Goal: Navigation & Orientation: Find specific page/section

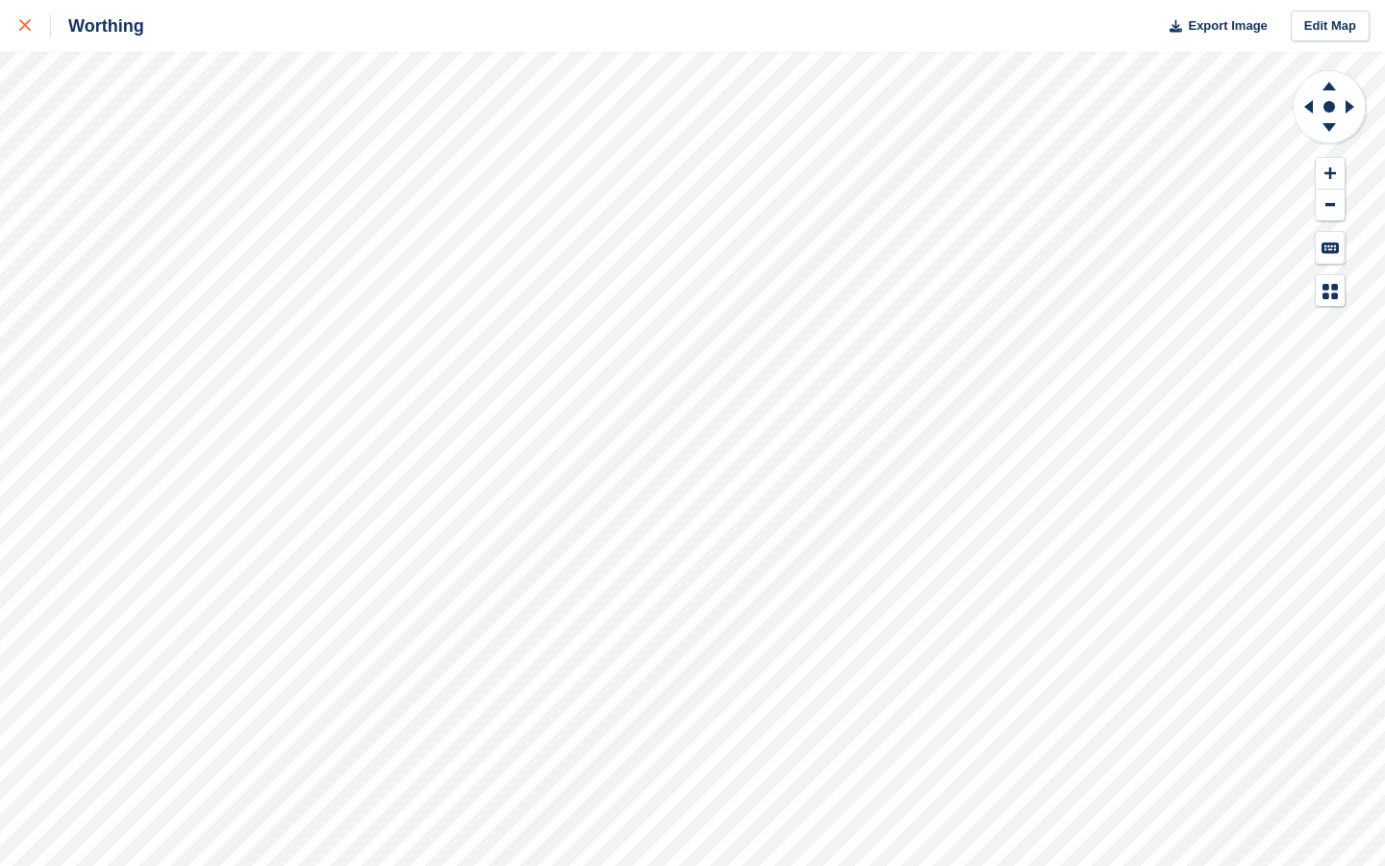
click at [18, 28] on link at bounding box center [25, 26] width 51 height 52
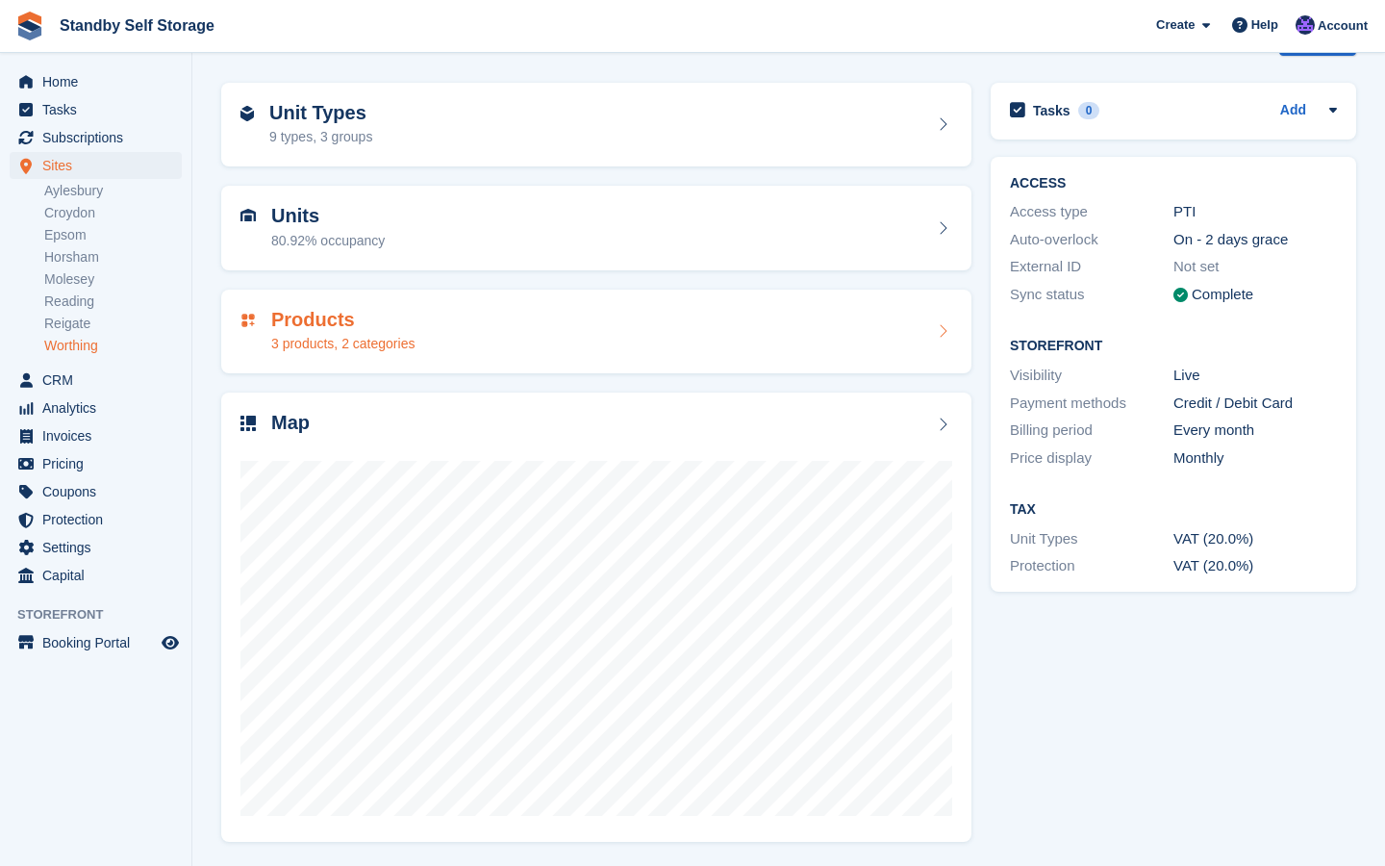
scroll to position [57, 0]
click at [476, 331] on div "Products 3 products, 2 categories" at bounding box center [596, 334] width 712 height 46
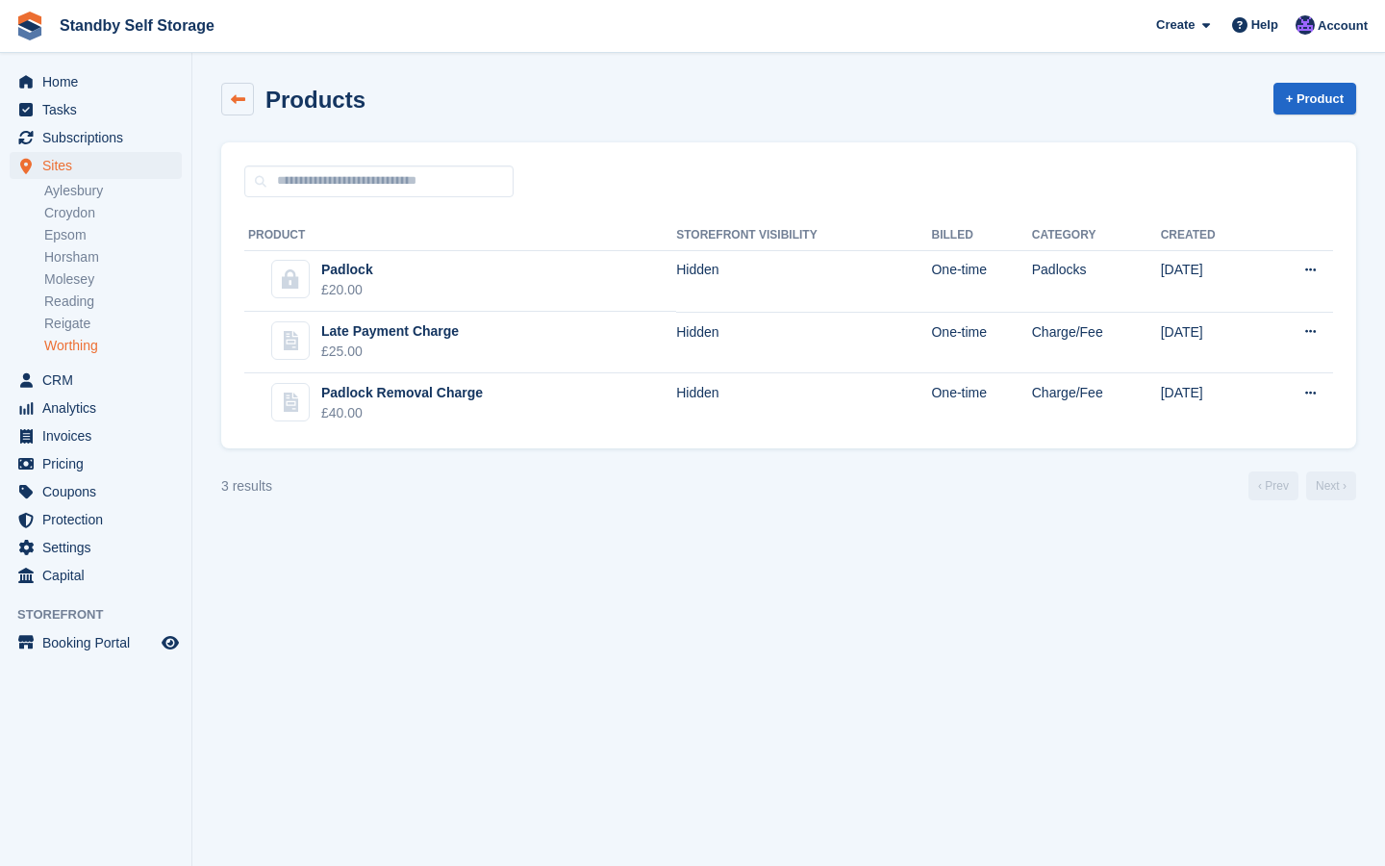
click at [231, 93] on icon at bounding box center [238, 99] width 14 height 14
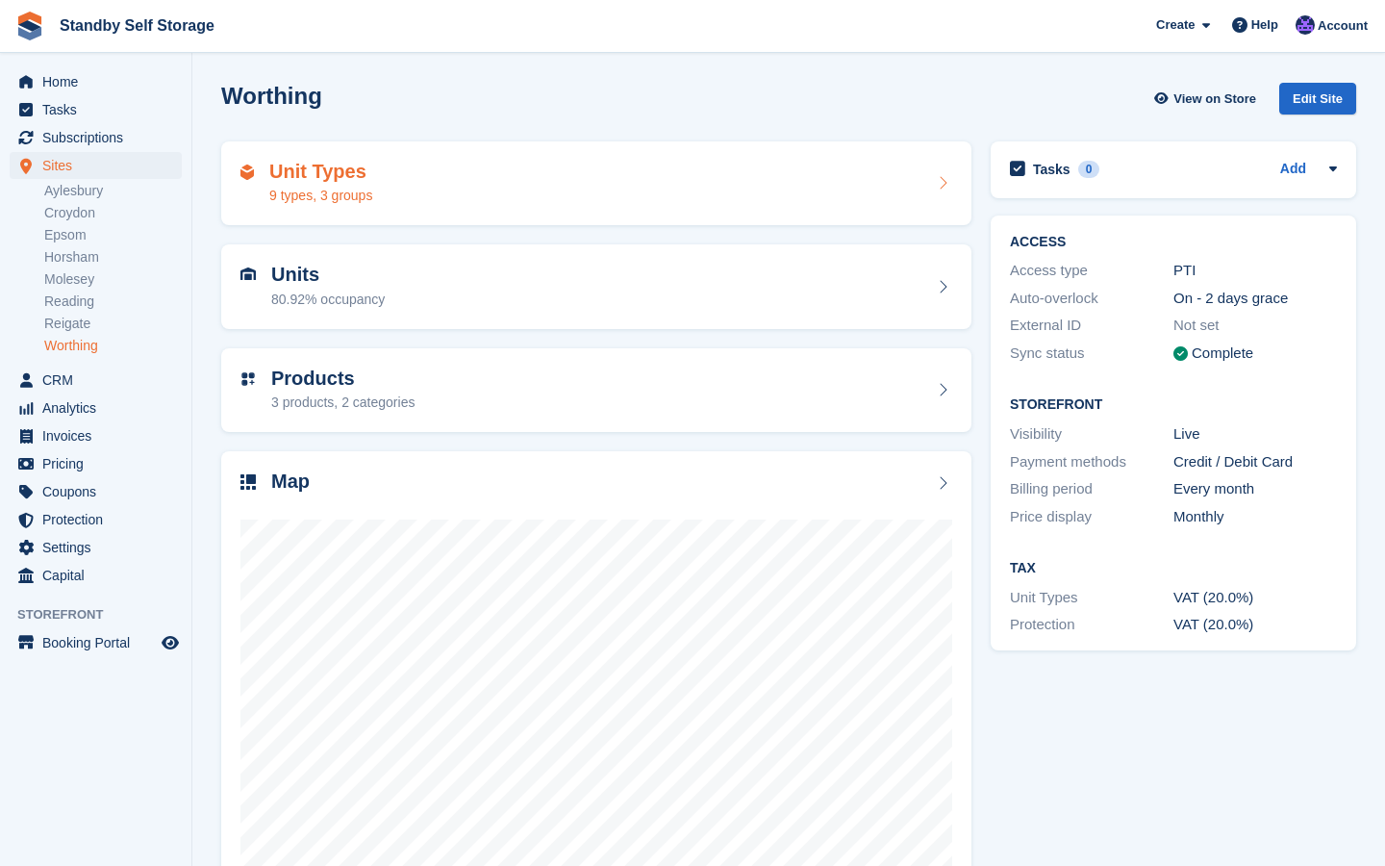
click at [706, 175] on div "Unit Types 9 types, 3 groups" at bounding box center [596, 184] width 712 height 46
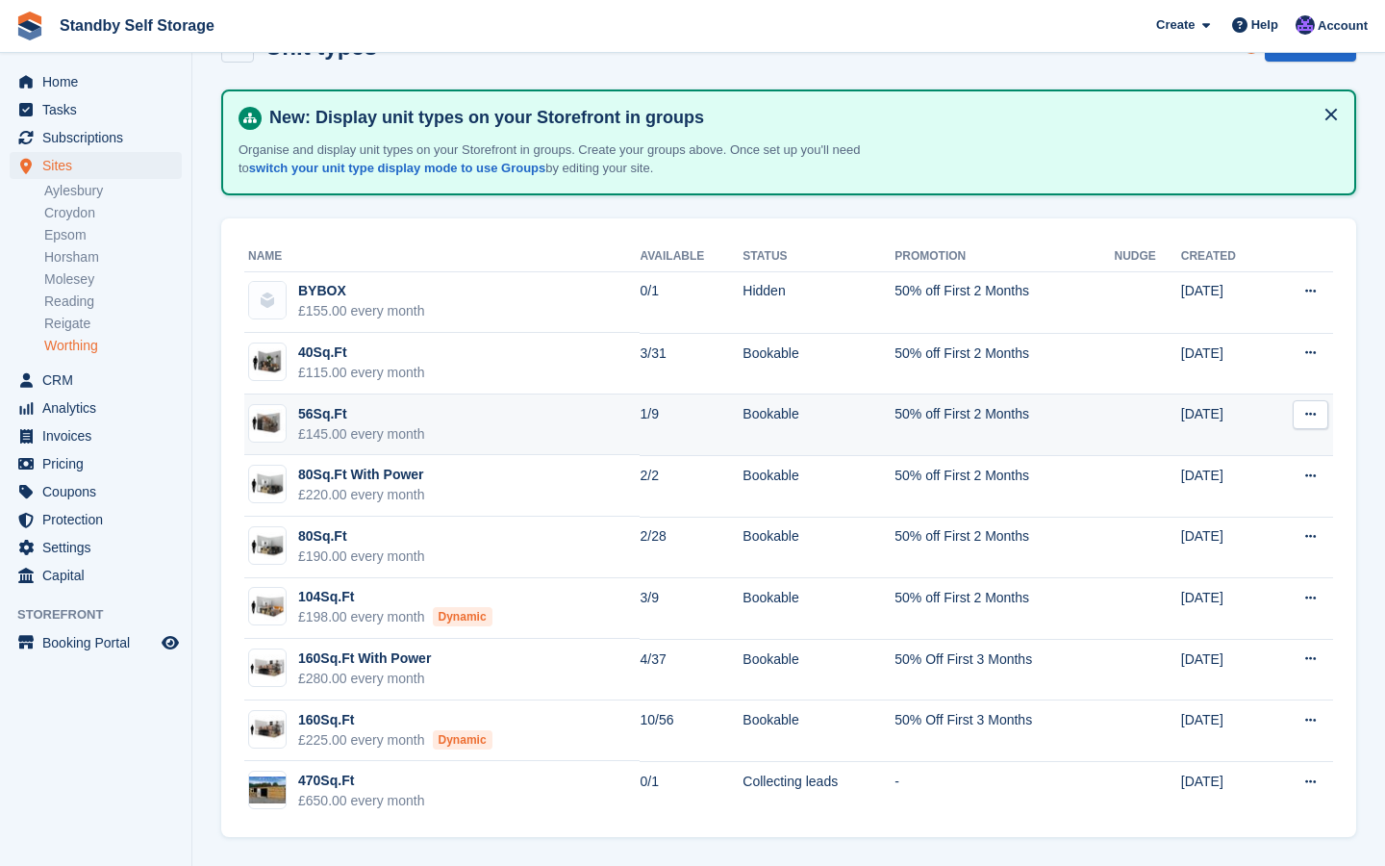
scroll to position [52, 0]
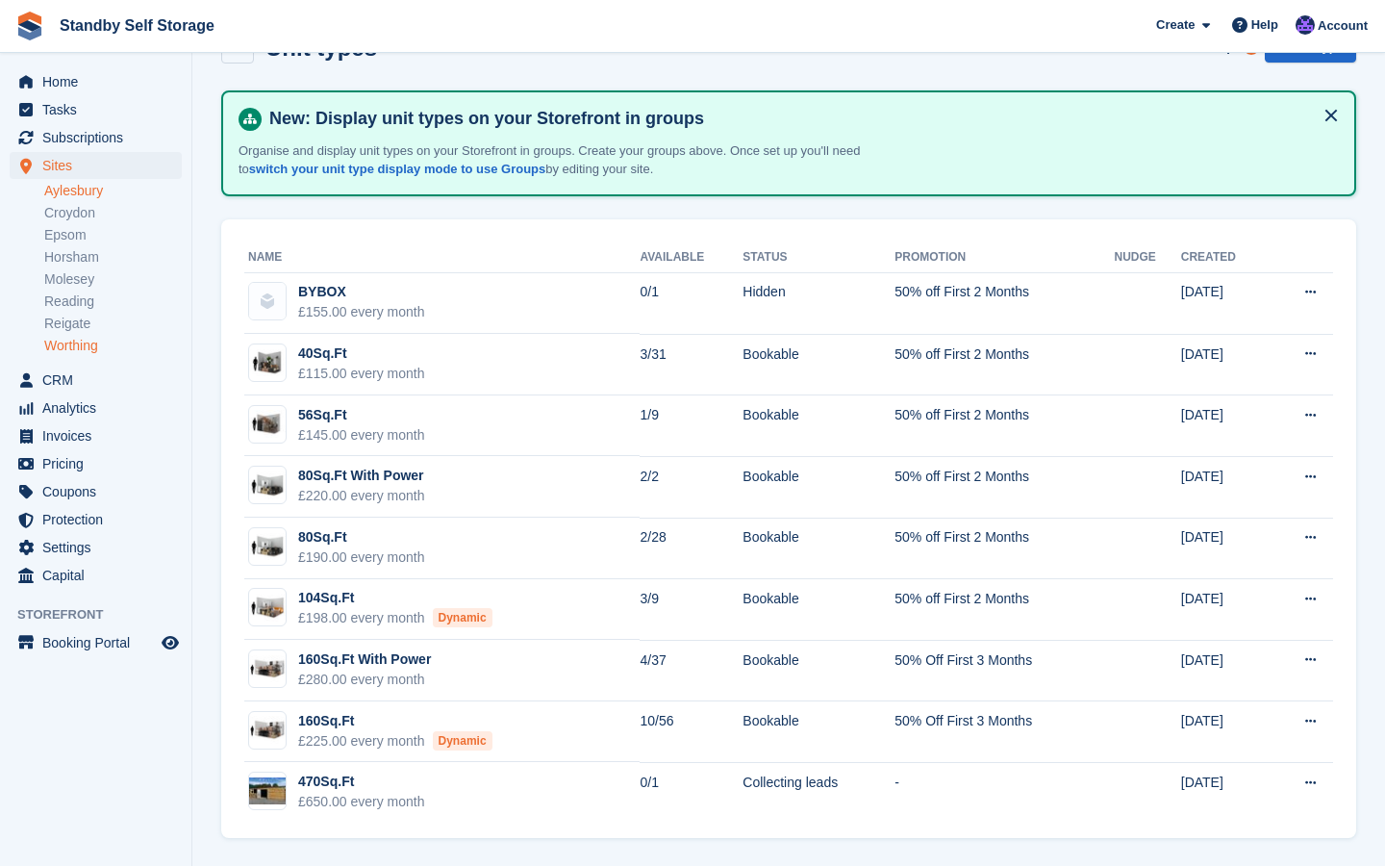
click at [85, 195] on link "Aylesbury" at bounding box center [113, 191] width 138 height 18
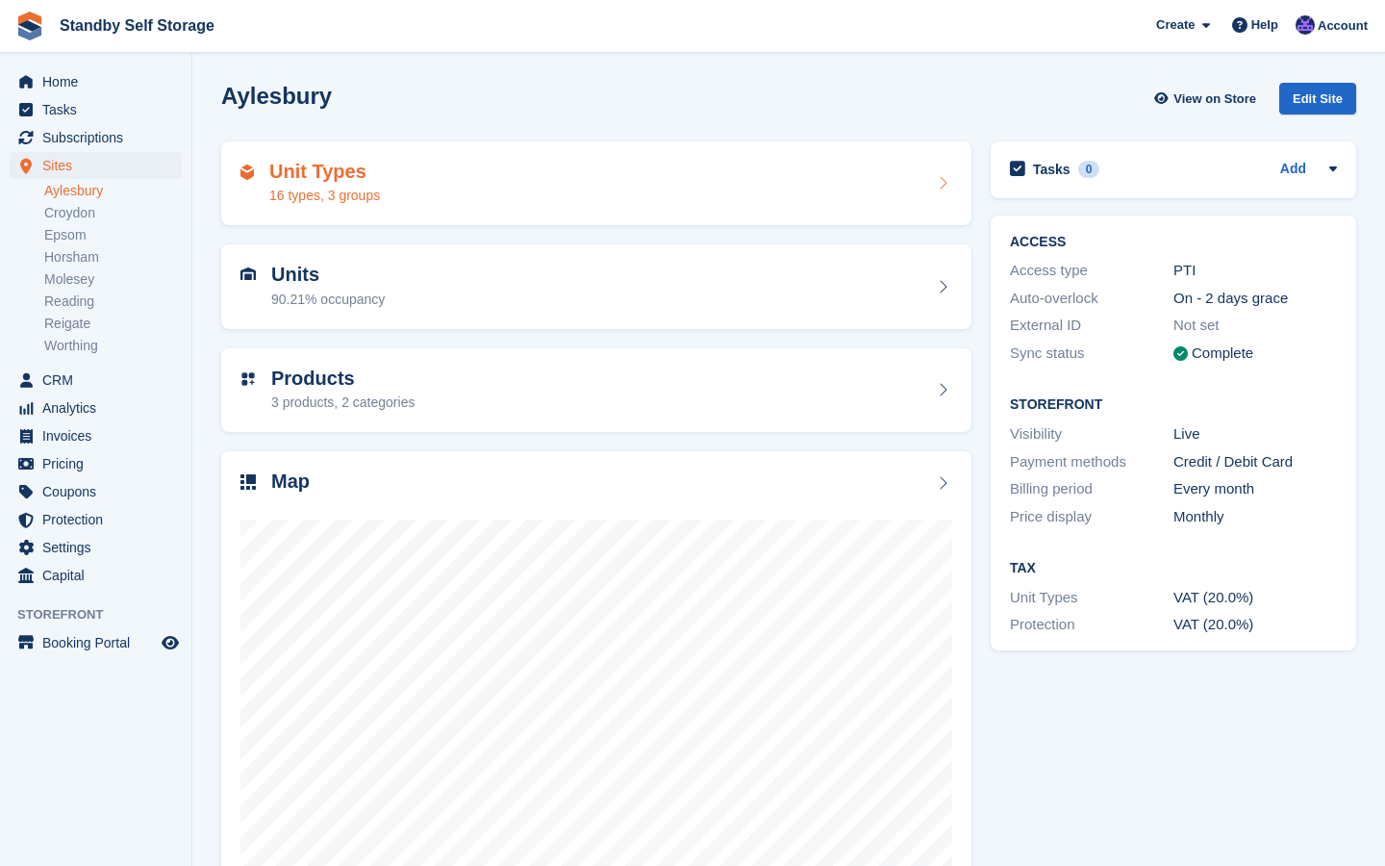
click at [517, 179] on div "Unit Types 16 types, 3 groups" at bounding box center [596, 184] width 712 height 46
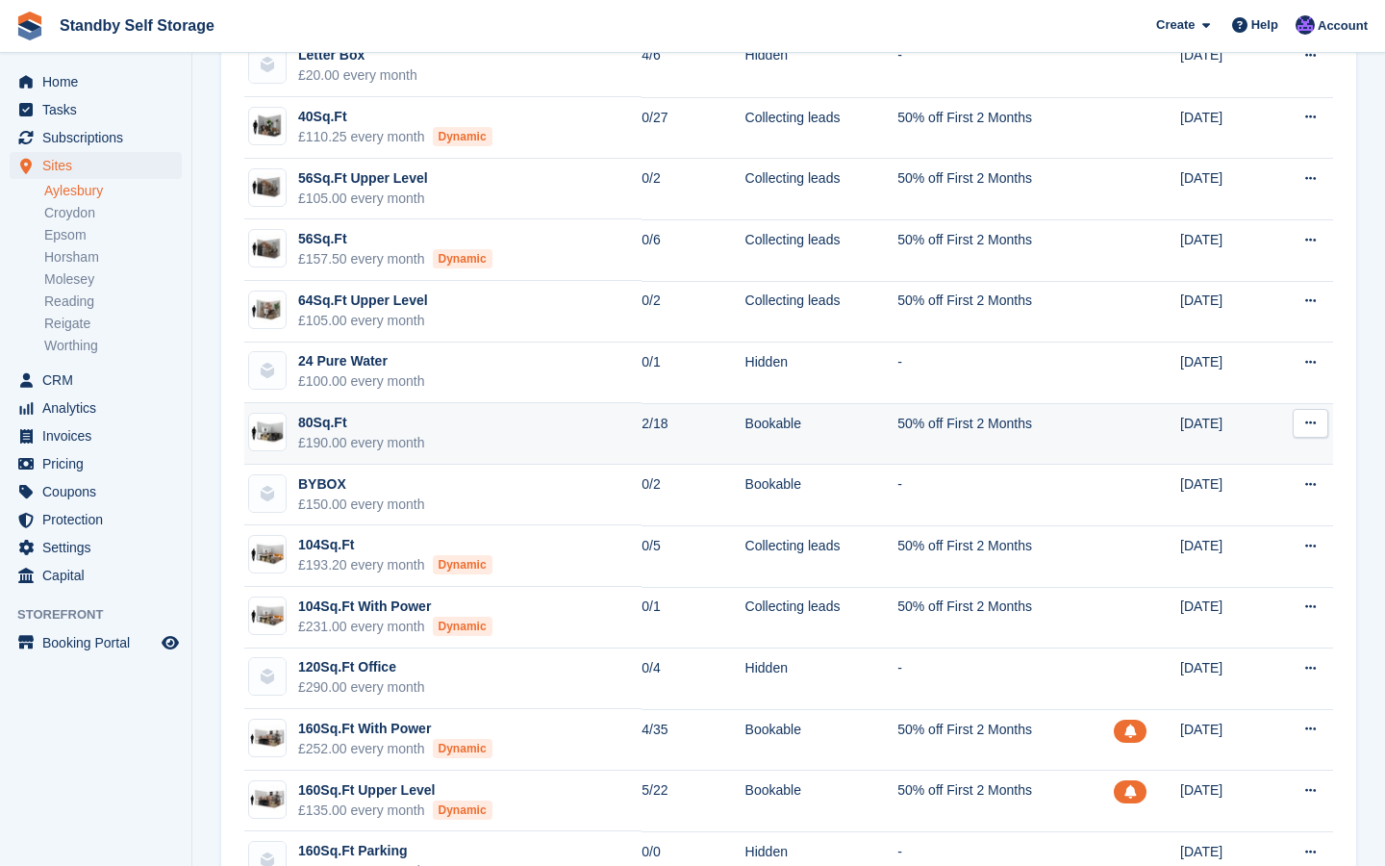
scroll to position [288, 0]
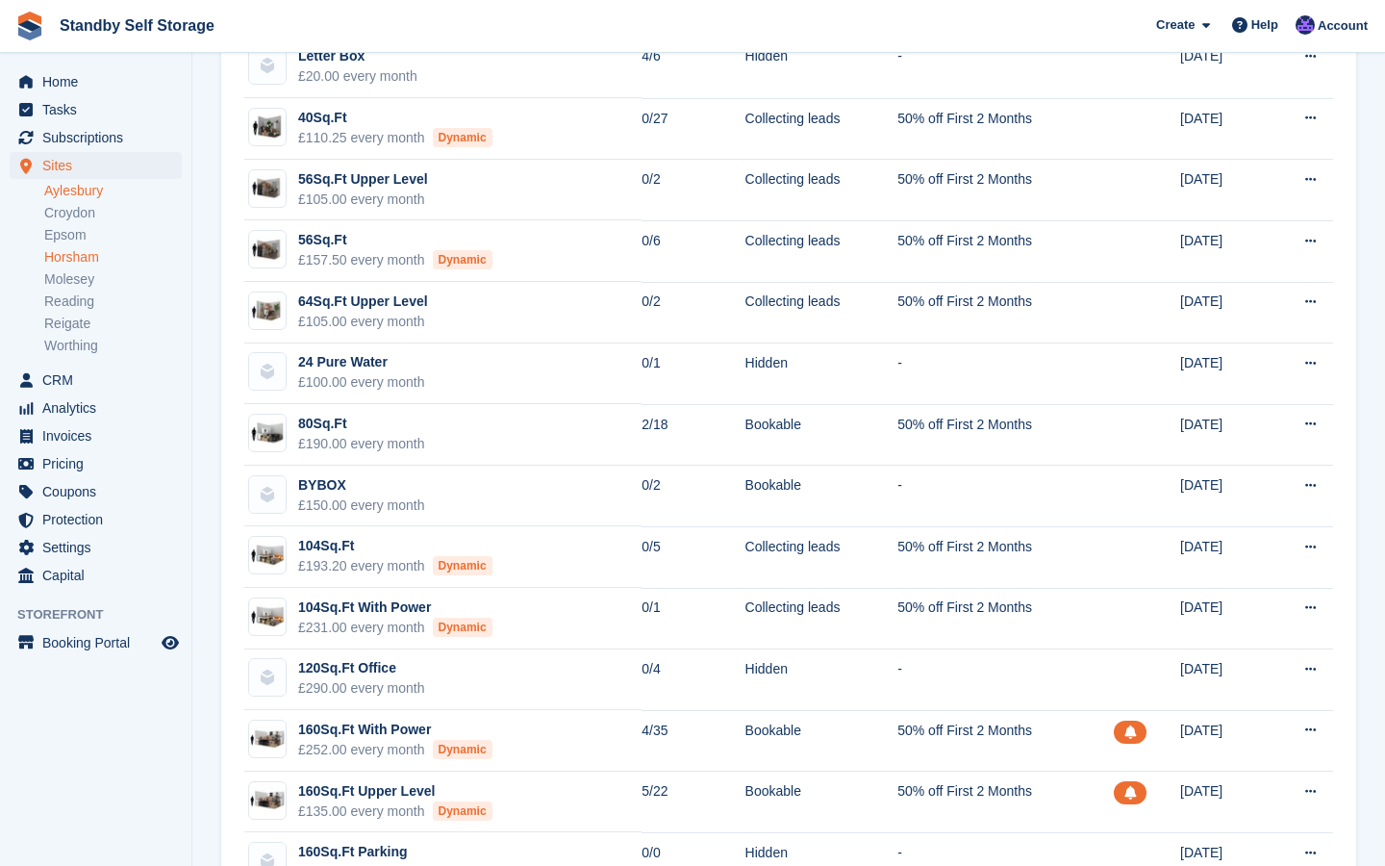
click at [88, 261] on link "Horsham" at bounding box center [113, 257] width 138 height 18
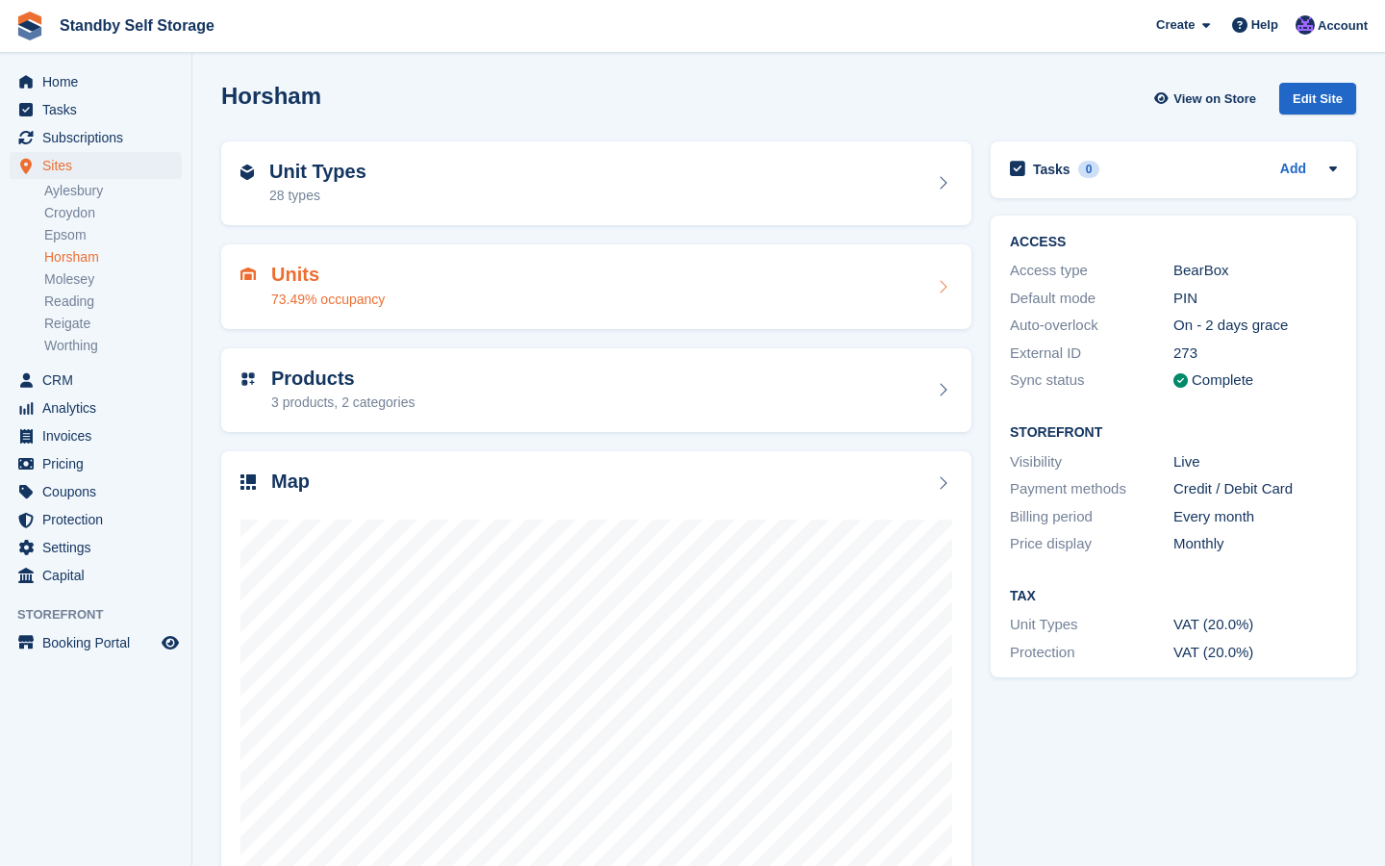
click at [579, 289] on div "Units 73.49% occupancy" at bounding box center [596, 287] width 712 height 46
click at [539, 171] on div "Unit Types 28 types" at bounding box center [596, 184] width 712 height 46
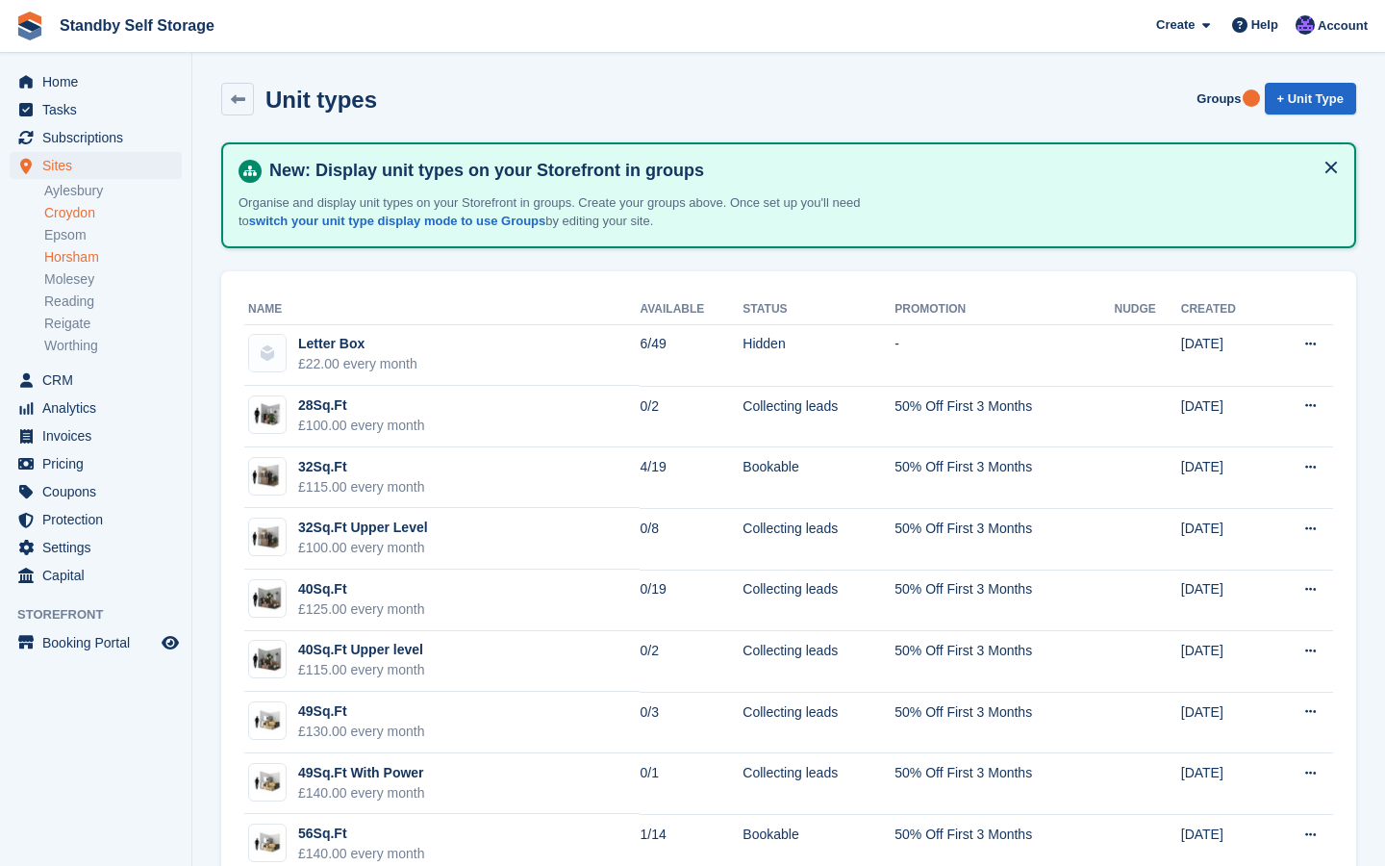
click at [81, 207] on link "Croydon" at bounding box center [113, 213] width 138 height 18
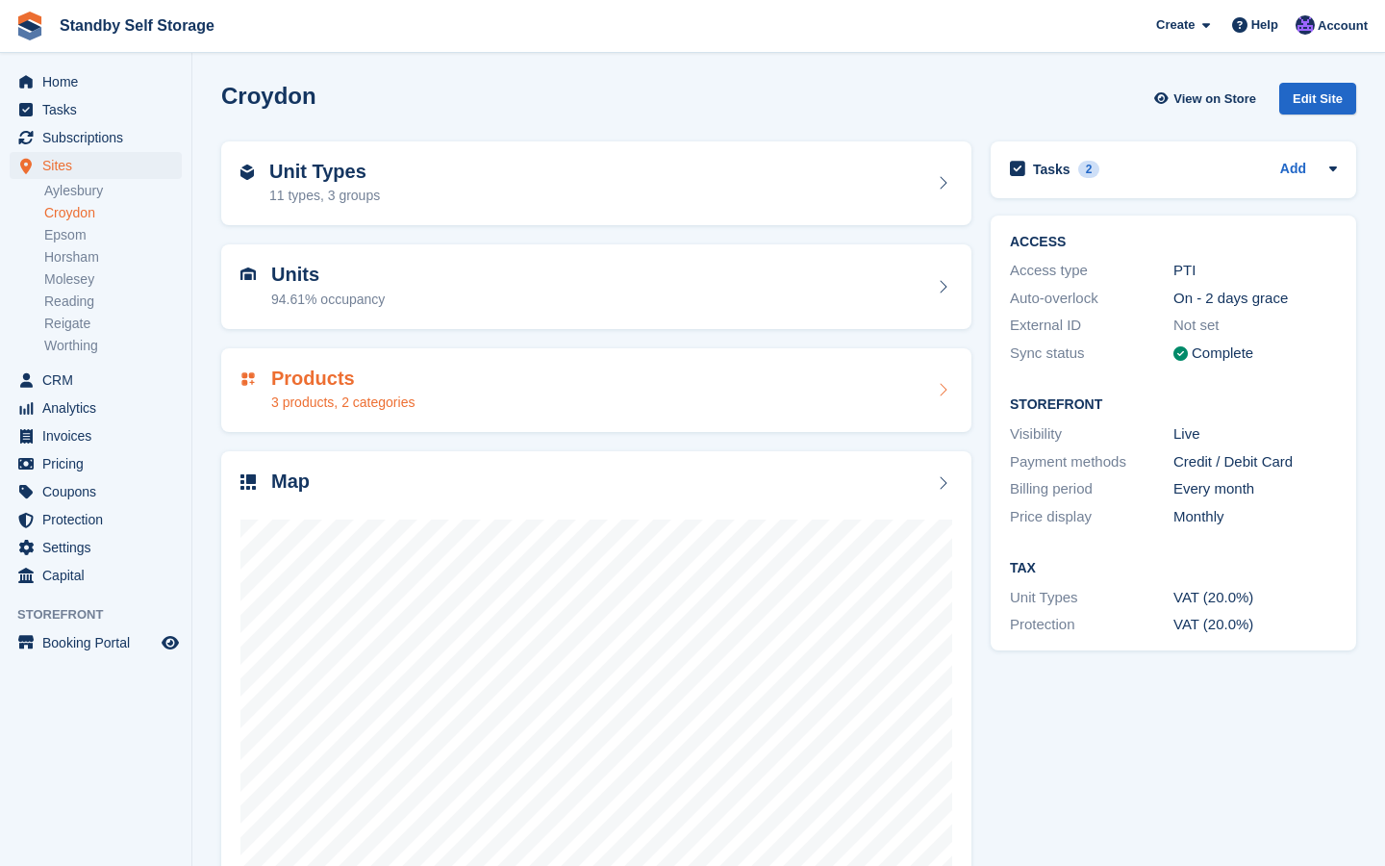
click at [567, 379] on div "Products 3 products, 2 categories" at bounding box center [596, 390] width 712 height 46
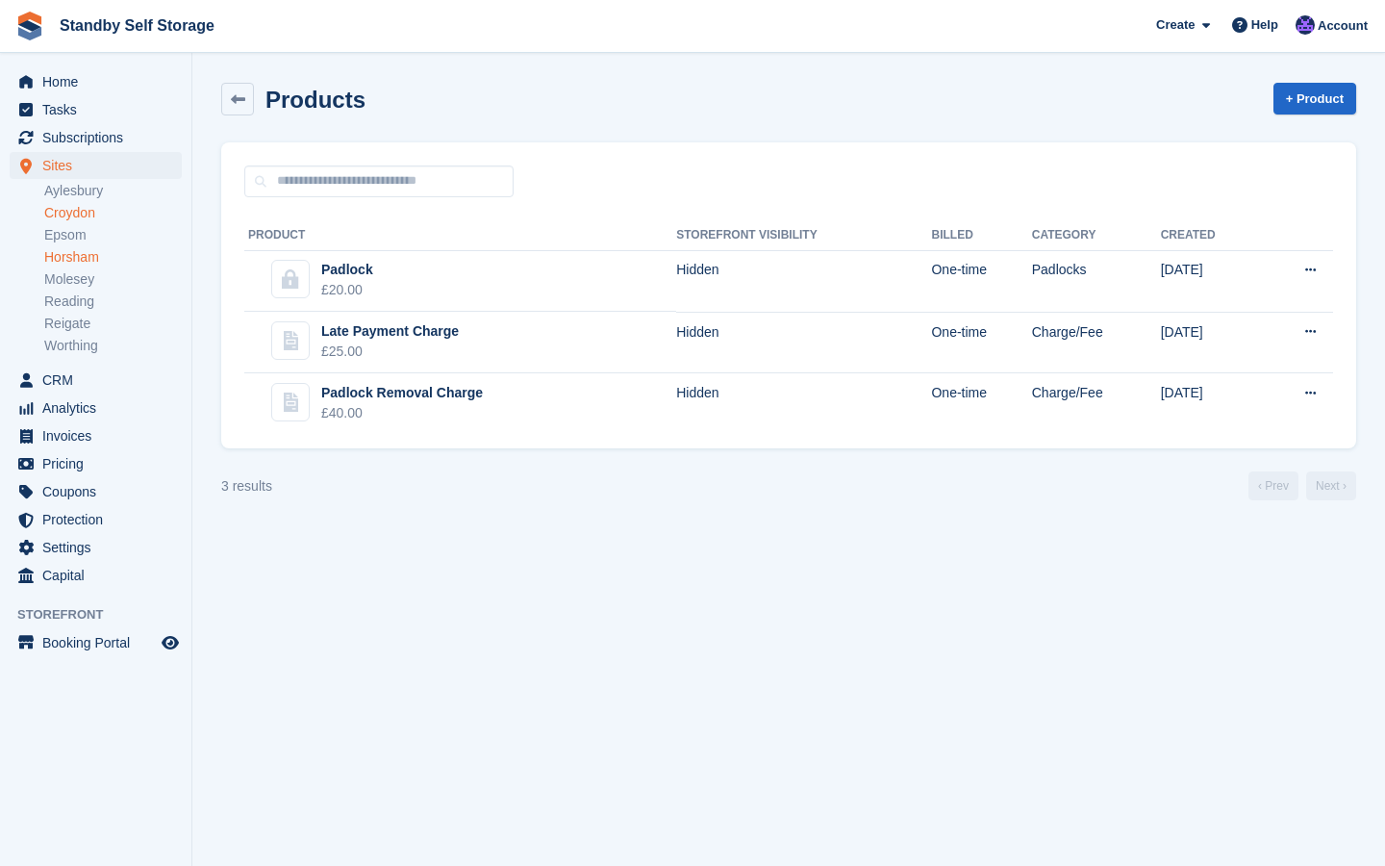
click at [83, 258] on link "Horsham" at bounding box center [113, 257] width 138 height 18
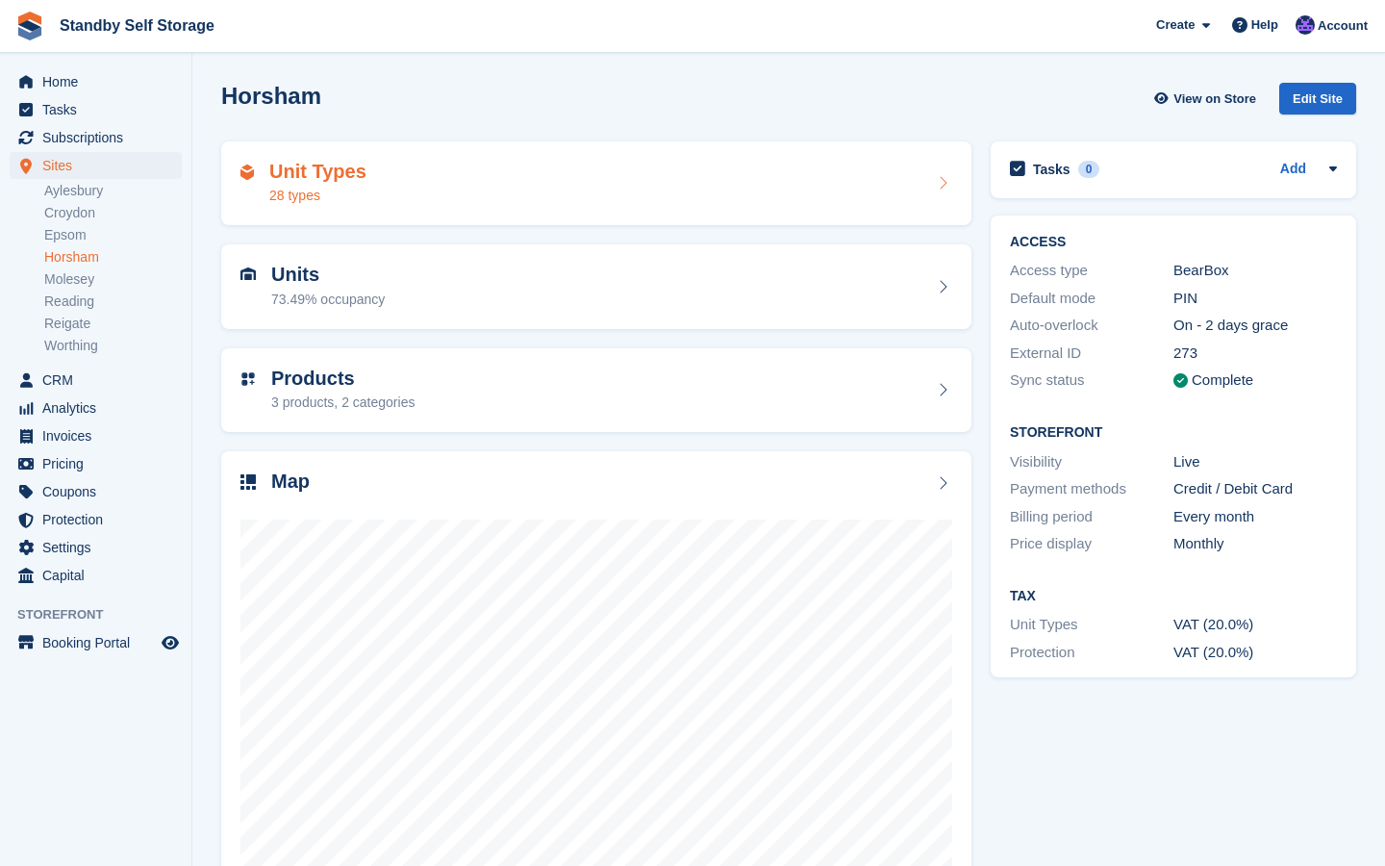
click at [495, 180] on div "Unit Types 28 types" at bounding box center [596, 184] width 712 height 46
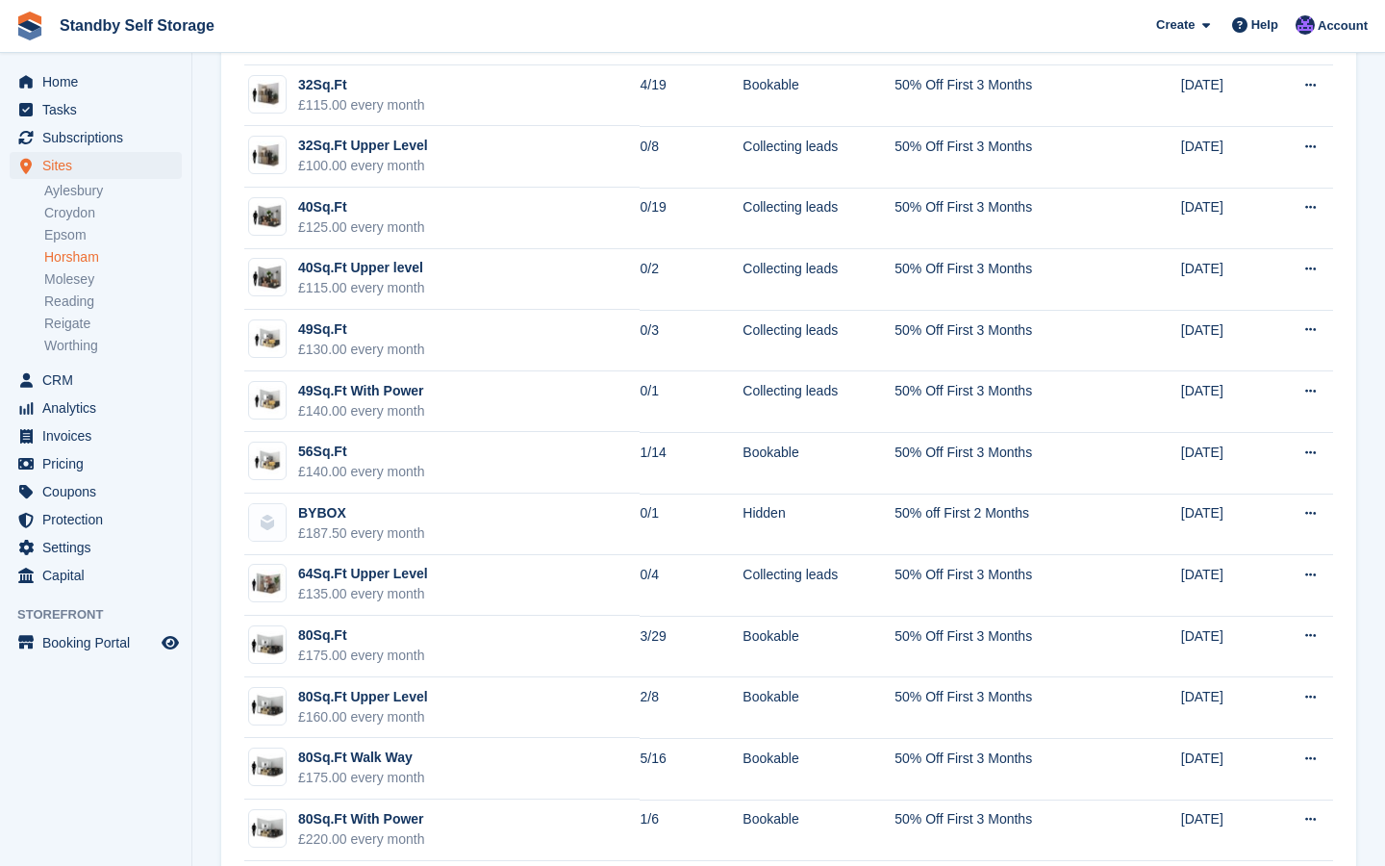
scroll to position [381, 0]
click at [64, 161] on span "Sites" at bounding box center [99, 165] width 115 height 27
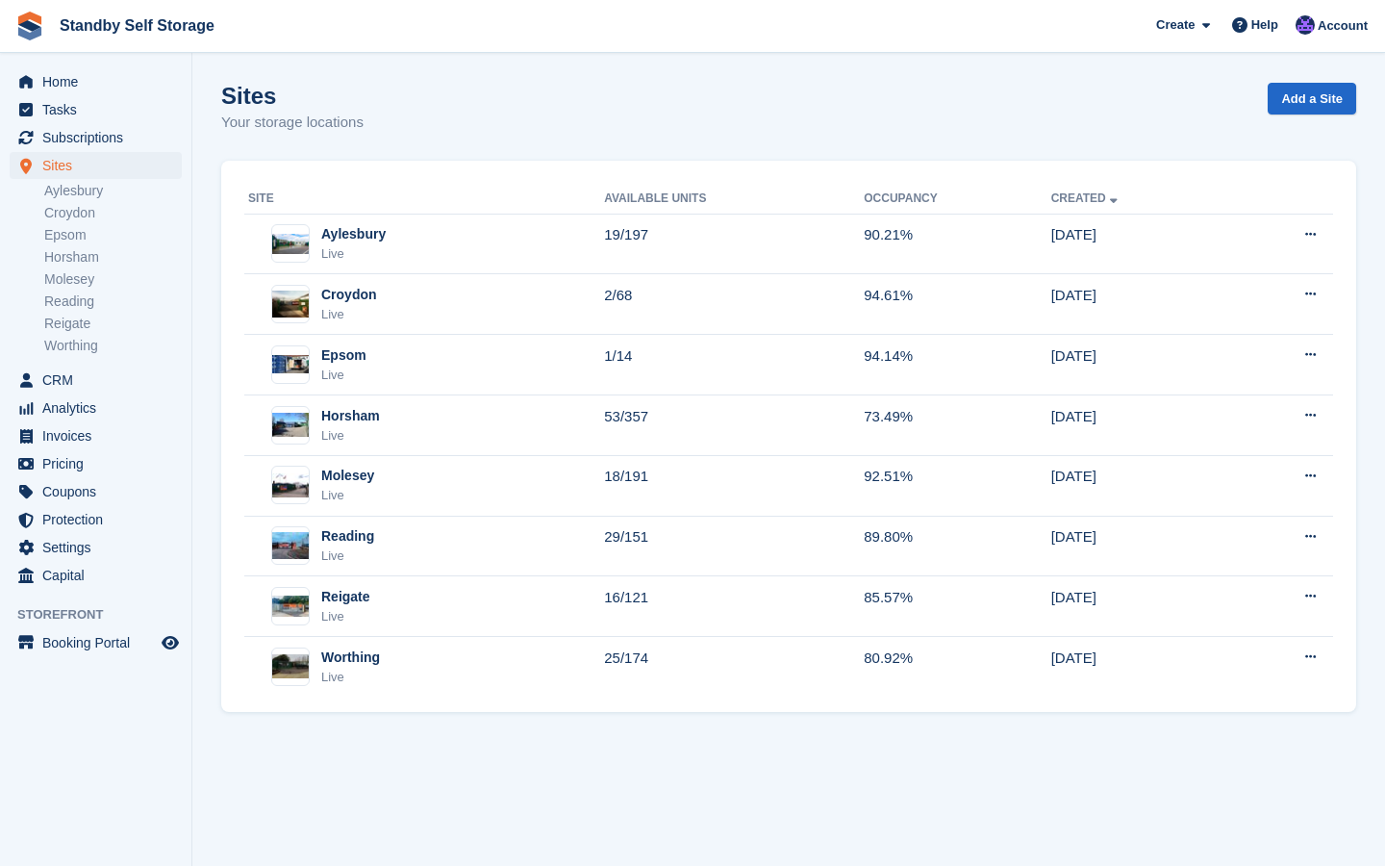
click at [82, 196] on link "Aylesbury" at bounding box center [113, 191] width 138 height 18
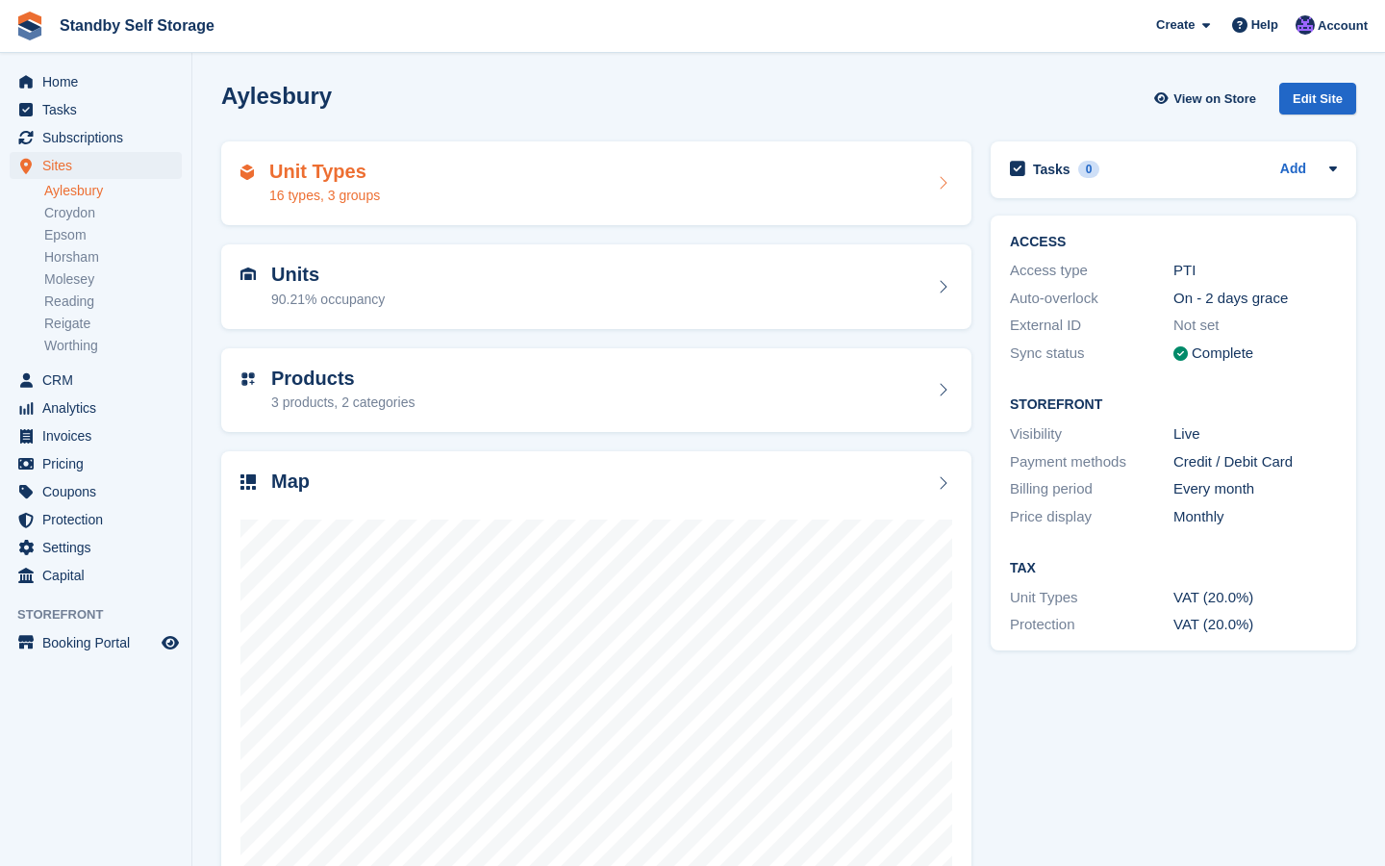
click at [573, 180] on div "Unit Types 16 types, 3 groups" at bounding box center [596, 184] width 712 height 46
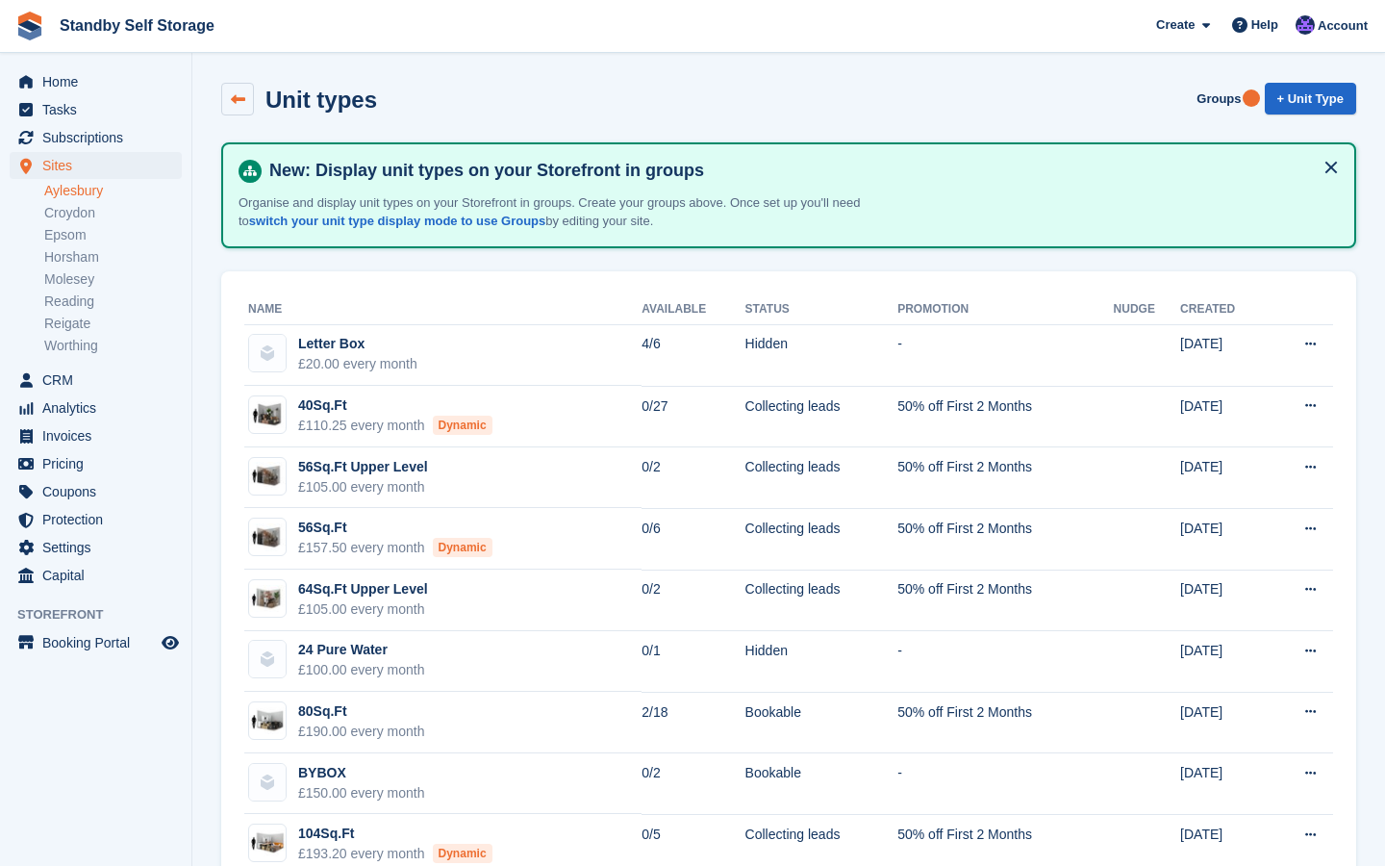
click at [246, 102] on link at bounding box center [237, 99] width 33 height 33
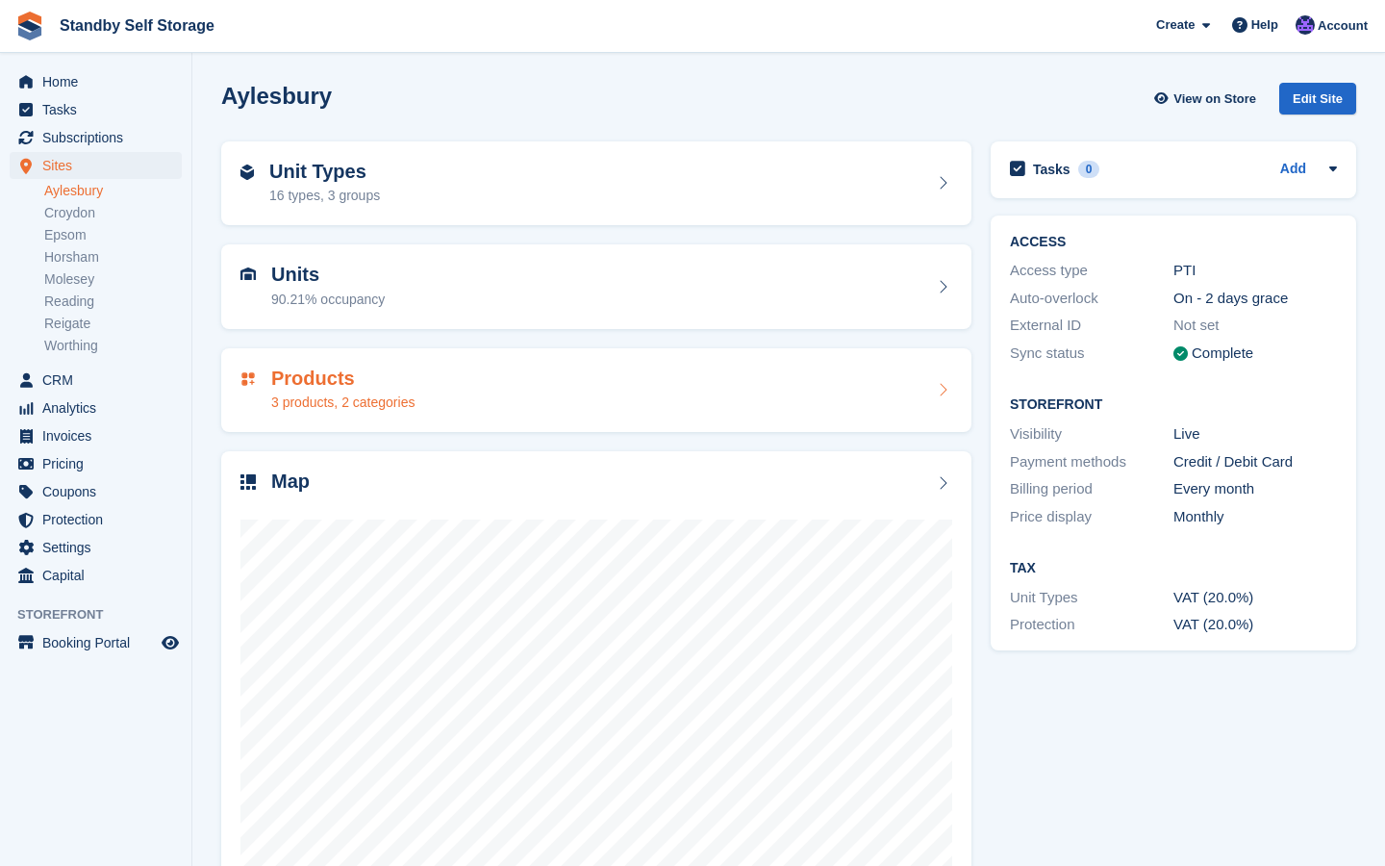
click at [566, 393] on div "Products 3 products, 2 categories" at bounding box center [596, 390] width 712 height 46
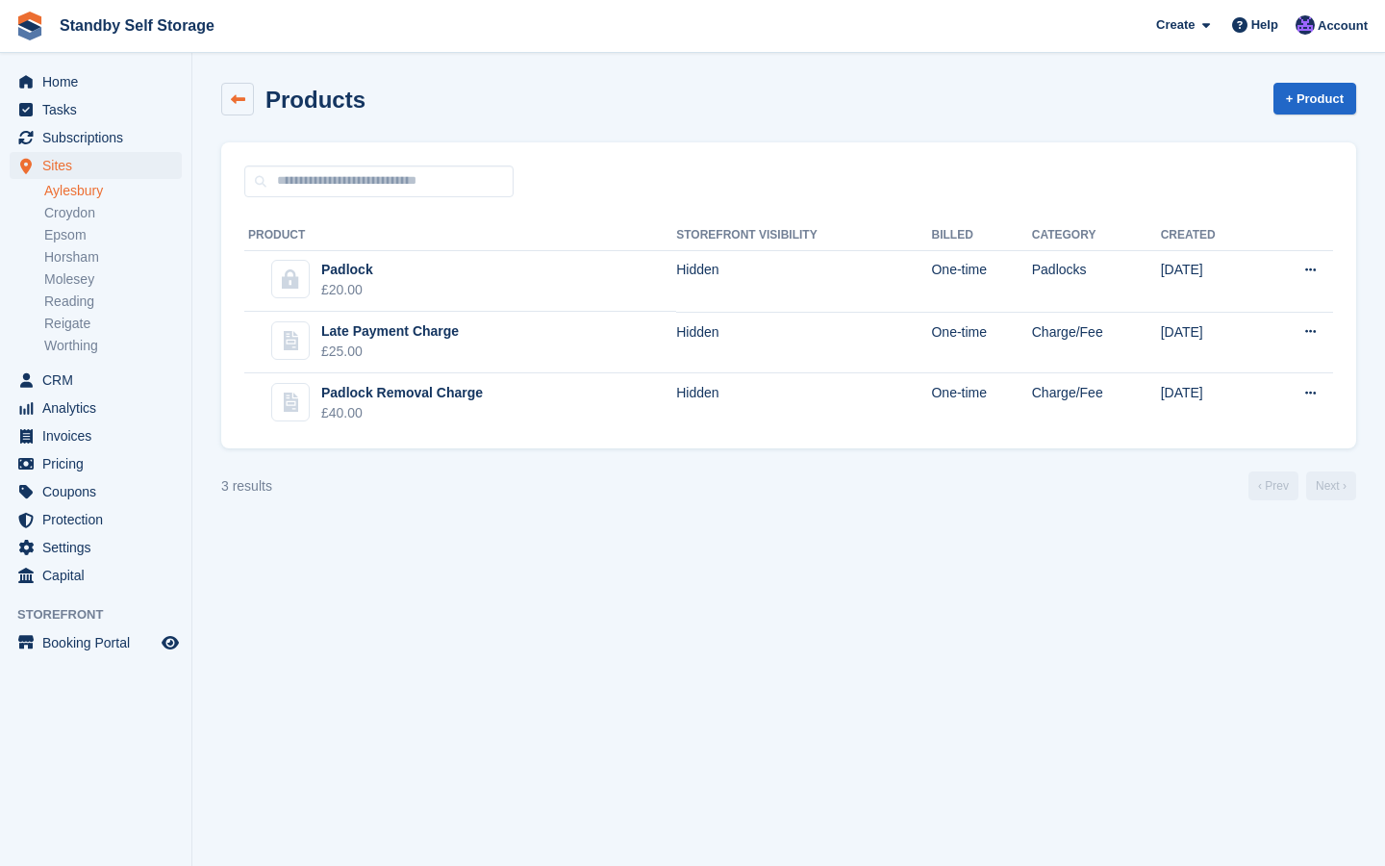
click at [231, 97] on icon at bounding box center [238, 99] width 14 height 14
